Goal: Navigation & Orientation: Find specific page/section

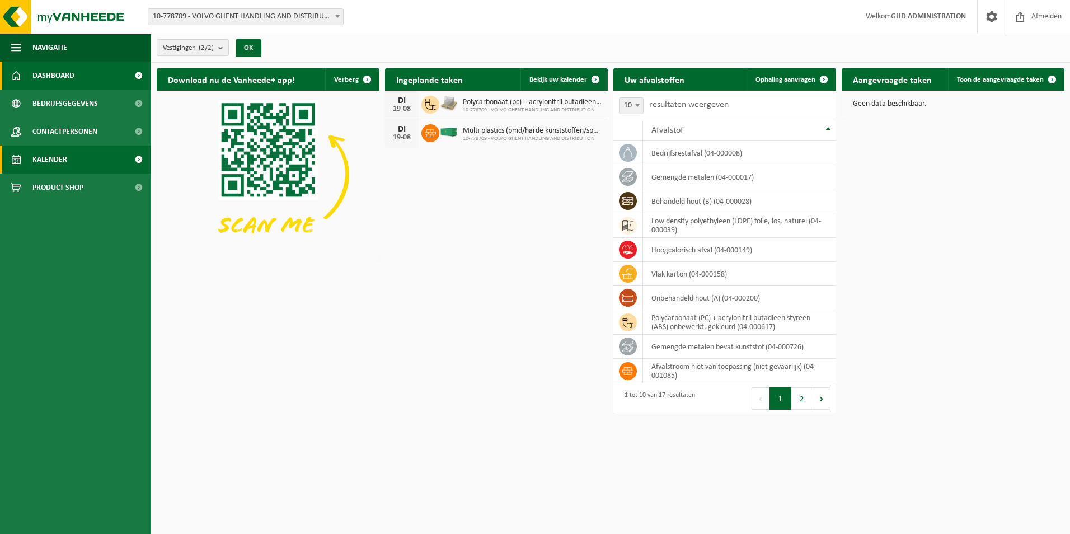
click at [45, 165] on span "Kalender" at bounding box center [49, 159] width 35 height 28
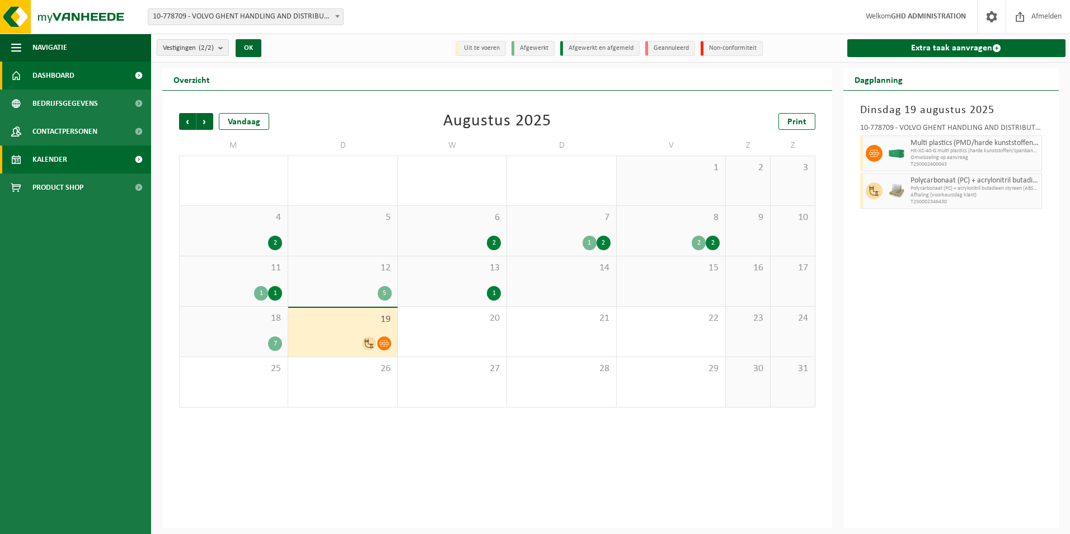
click at [77, 73] on link "Dashboard" at bounding box center [75, 76] width 151 height 28
